Goal: Task Accomplishment & Management: Complete application form

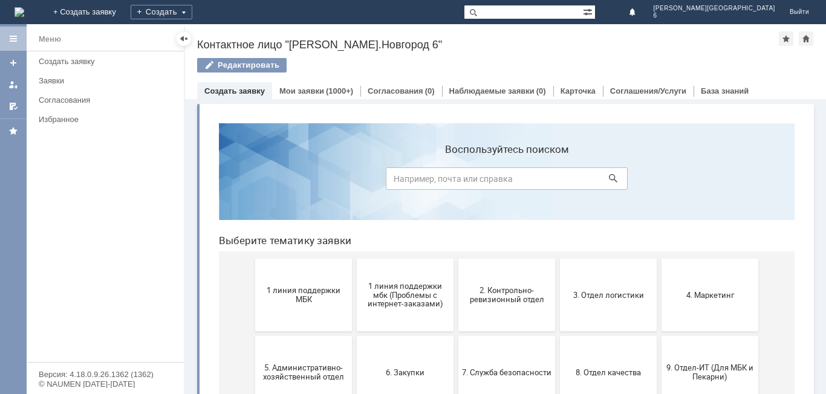
click at [337, 289] on span "1 линия поддержки МБК" at bounding box center [304, 295] width 90 height 18
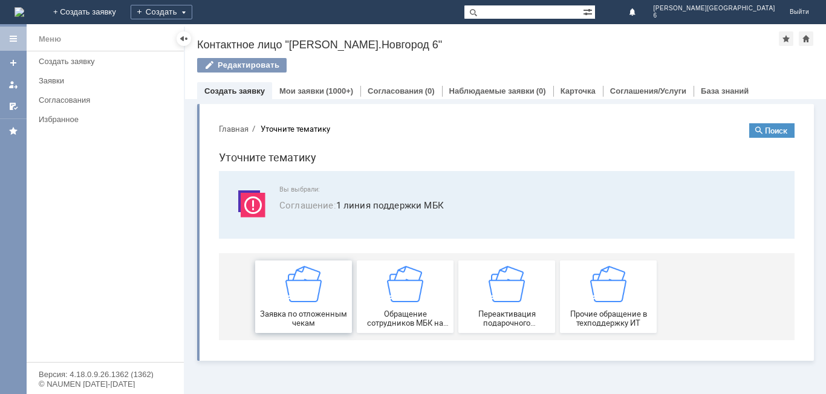
click at [293, 272] on img at bounding box center [303, 284] width 36 height 36
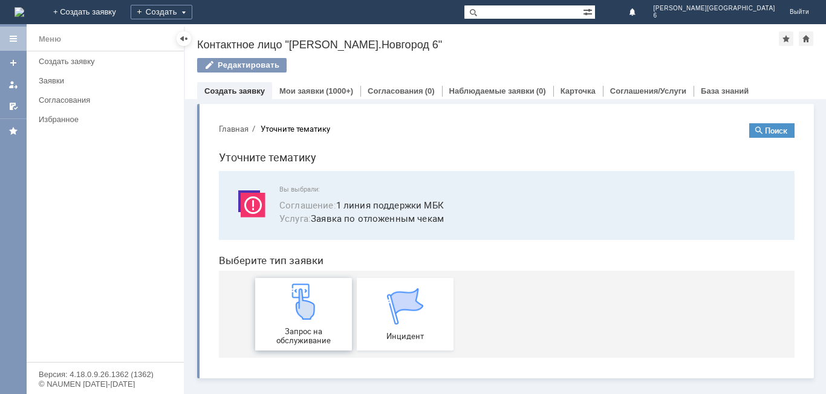
click at [310, 303] on img at bounding box center [303, 302] width 36 height 36
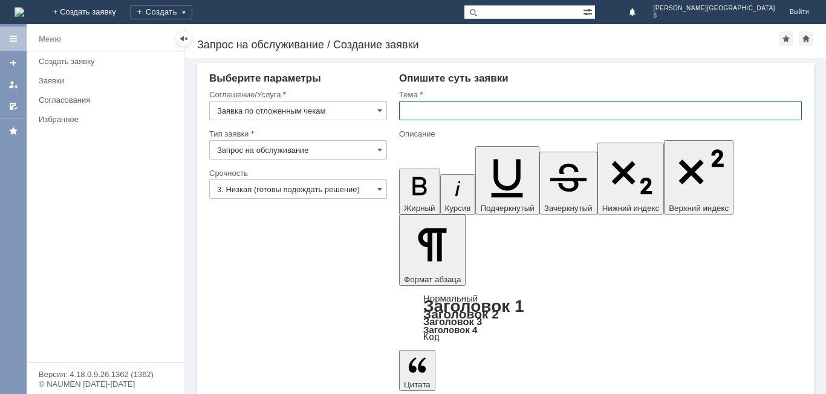
click at [417, 116] on input "text" at bounding box center [600, 110] width 403 height 19
type input "отложенные чеки за [DATE]"
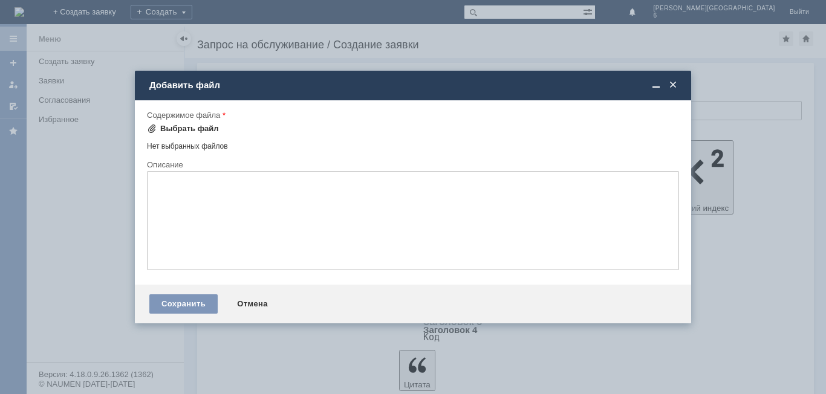
click at [194, 127] on div "Выбрать файл" at bounding box center [189, 129] width 59 height 10
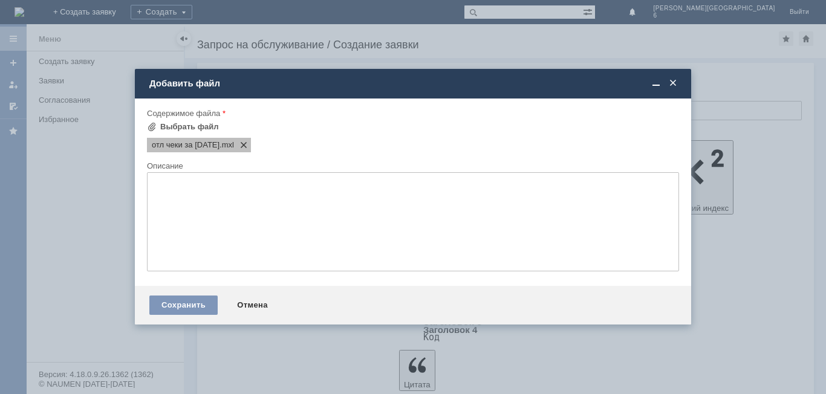
click at [249, 147] on span at bounding box center [241, 145] width 15 height 10
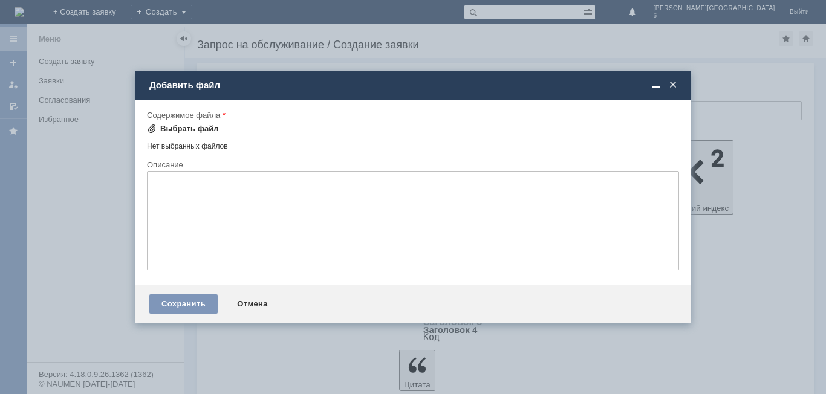
click at [191, 122] on div "Выбрать файл" at bounding box center [183, 129] width 72 height 15
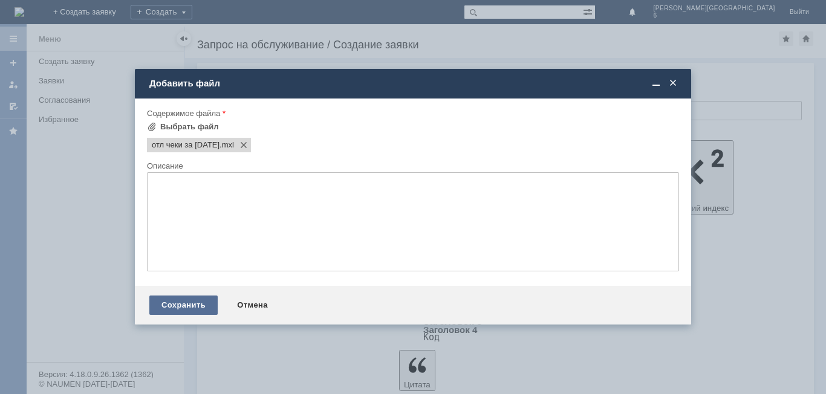
click at [178, 310] on div "Сохранить" at bounding box center [183, 305] width 68 height 19
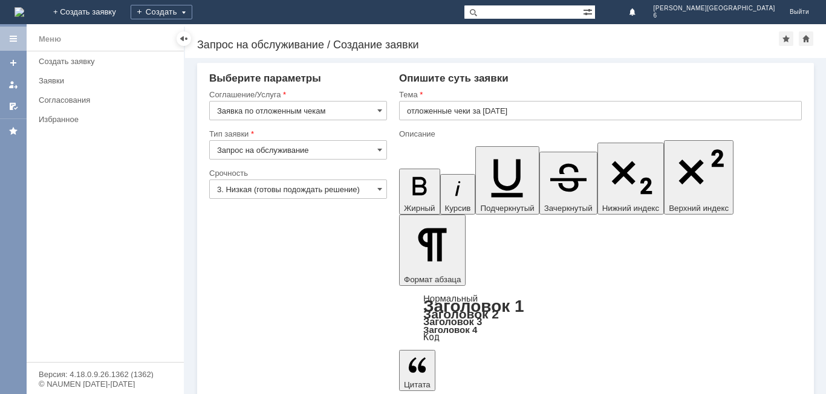
drag, startPoint x: 251, startPoint y: 313, endPoint x: 454, endPoint y: 418, distance: 228.9
click at [454, 394] on html "Идет загрузка, пожалуйста, подождите. На домашнюю + Создать заявку Создать Н.Но…" at bounding box center [413, 197] width 826 height 394
